Goal: Check status: Check status

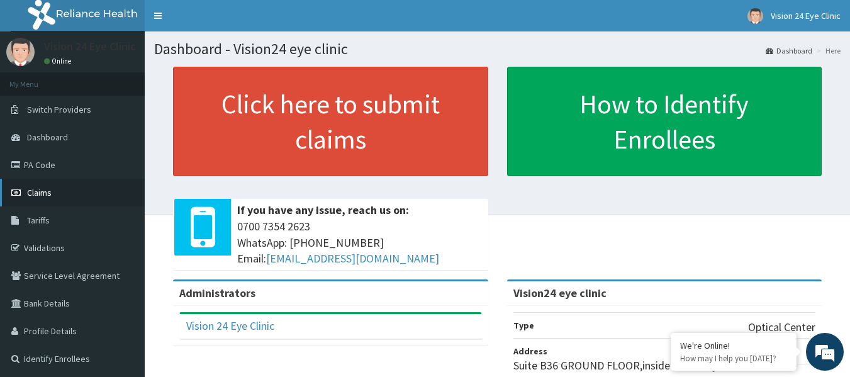
click at [36, 189] on span "Claims" at bounding box center [39, 192] width 25 height 11
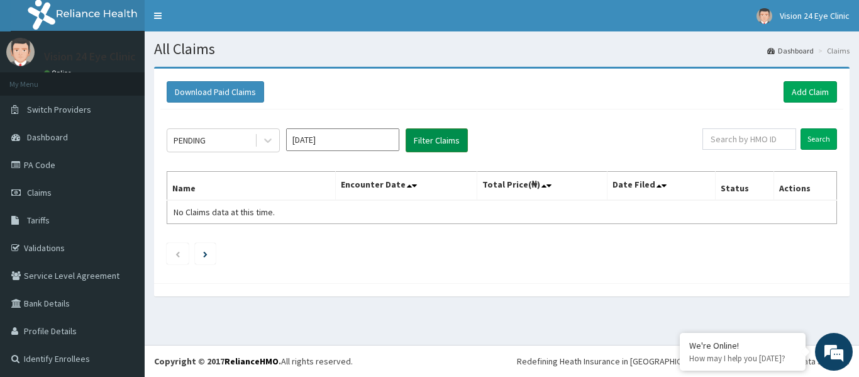
click at [430, 139] on button "Filter Claims" at bounding box center [437, 140] width 62 height 24
click at [421, 138] on button "Filter Claims" at bounding box center [437, 140] width 62 height 24
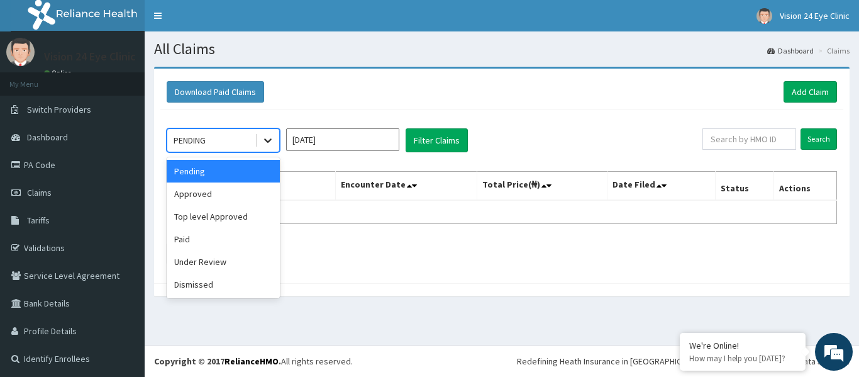
click at [268, 138] on icon at bounding box center [268, 140] width 13 height 13
click at [204, 194] on div "Approved" at bounding box center [223, 193] width 113 height 23
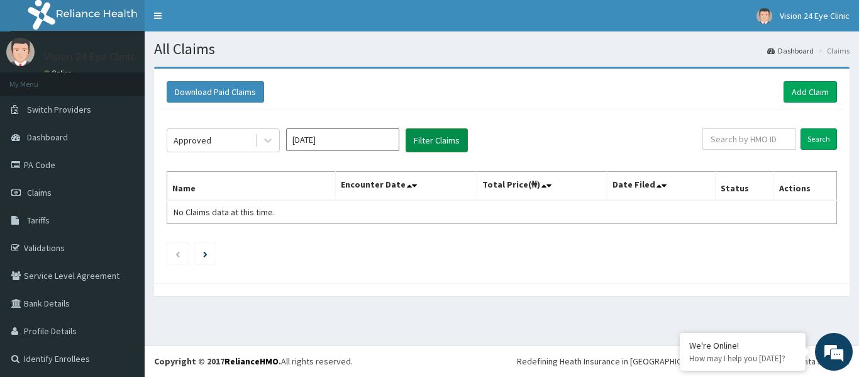
click at [427, 150] on button "Filter Claims" at bounding box center [437, 140] width 62 height 24
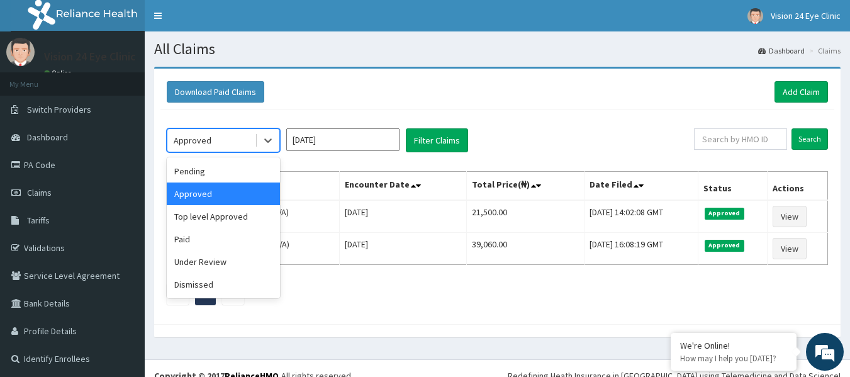
click at [248, 140] on div "Approved" at bounding box center [210, 140] width 87 height 20
click at [185, 241] on div "Paid" at bounding box center [223, 239] width 113 height 23
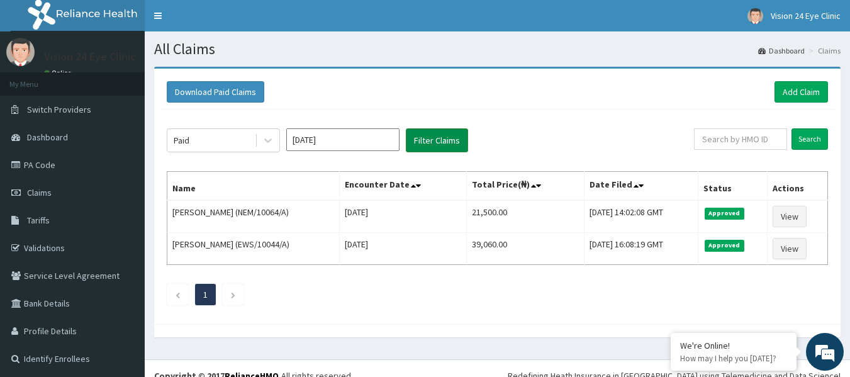
click at [441, 135] on button "Filter Claims" at bounding box center [437, 140] width 62 height 24
